Goal: Task Accomplishment & Management: Manage account settings

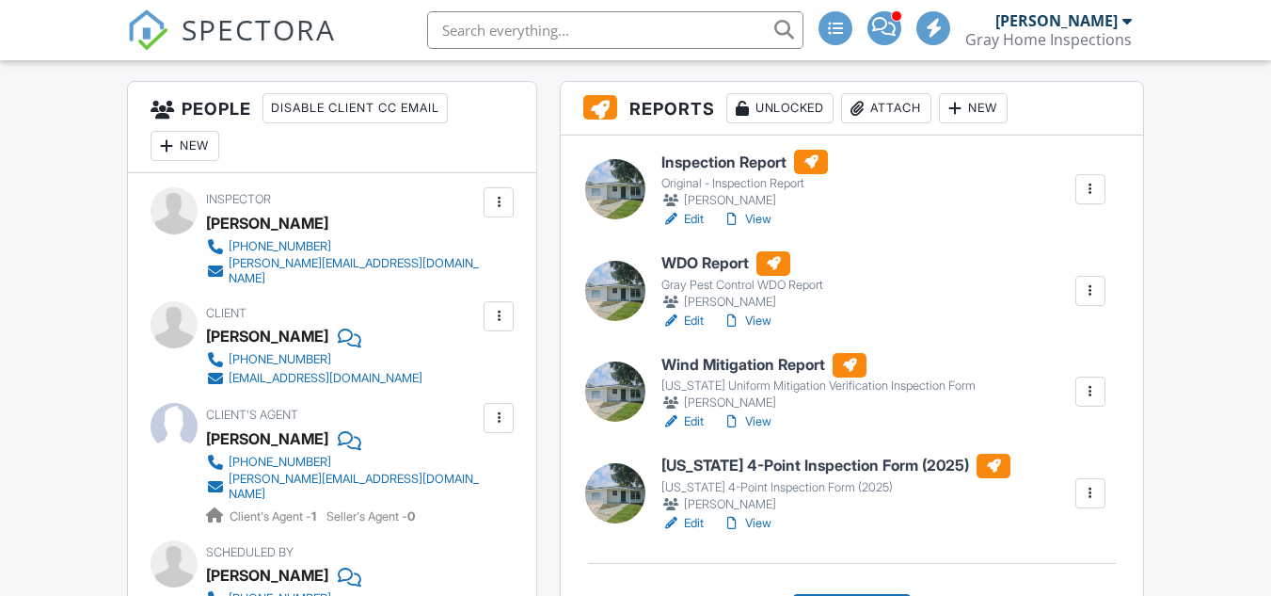
click at [748, 218] on link "View" at bounding box center [747, 219] width 49 height 19
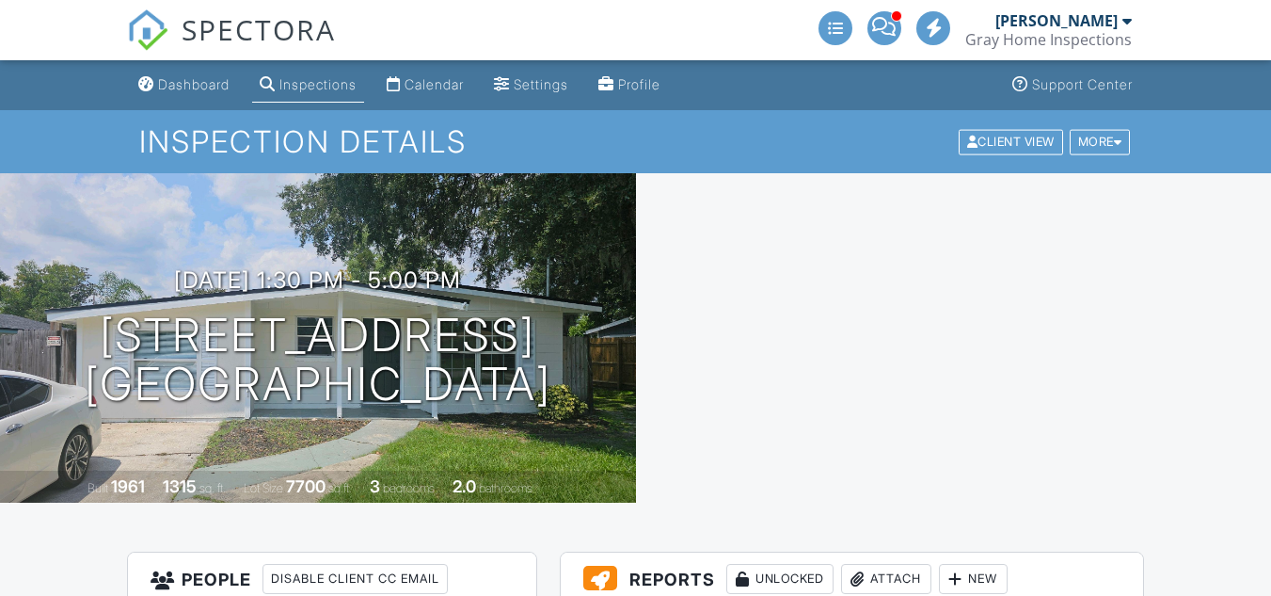
click at [1114, 23] on div "[PERSON_NAME]" at bounding box center [1056, 20] width 122 height 19
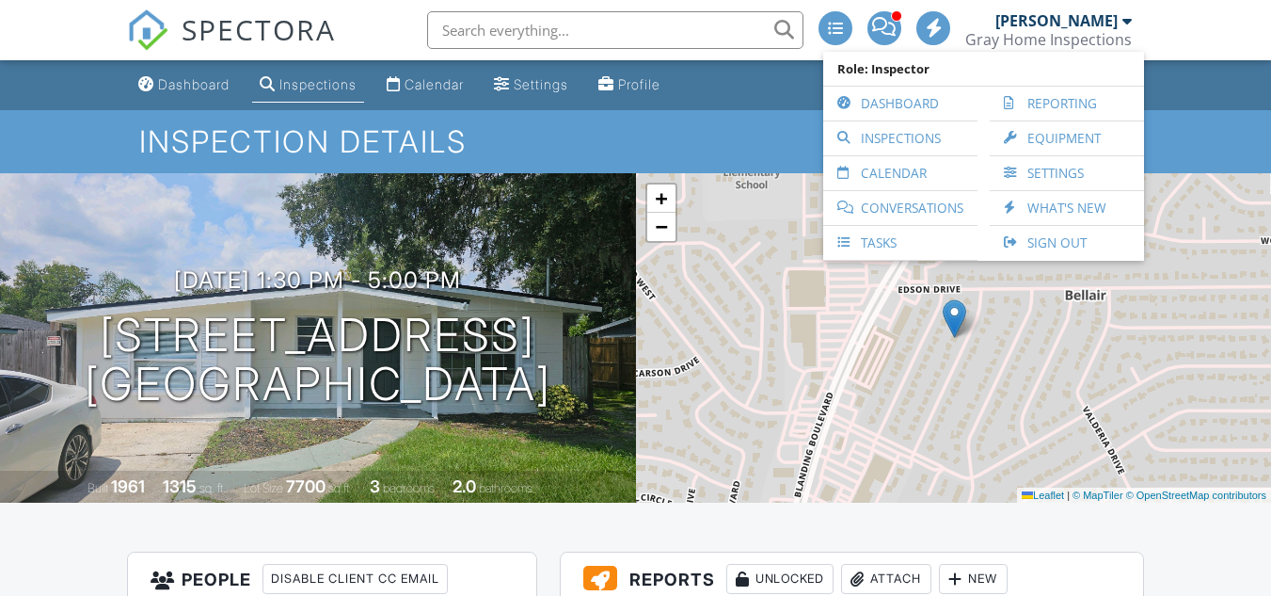
click at [1060, 248] on link "Sign Out" at bounding box center [1066, 243] width 135 height 34
